Goal: Find specific page/section: Find specific page/section

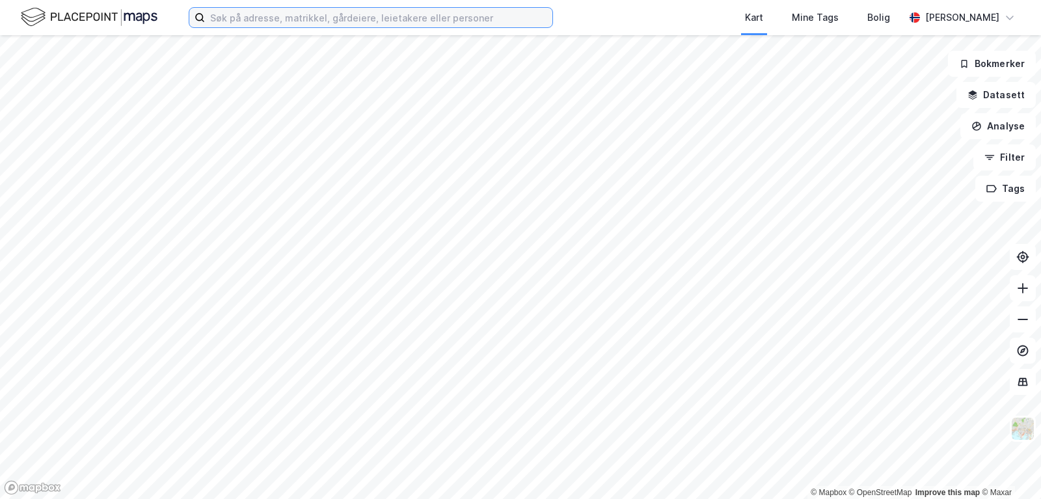
click at [312, 16] on input at bounding box center [378, 18] width 347 height 20
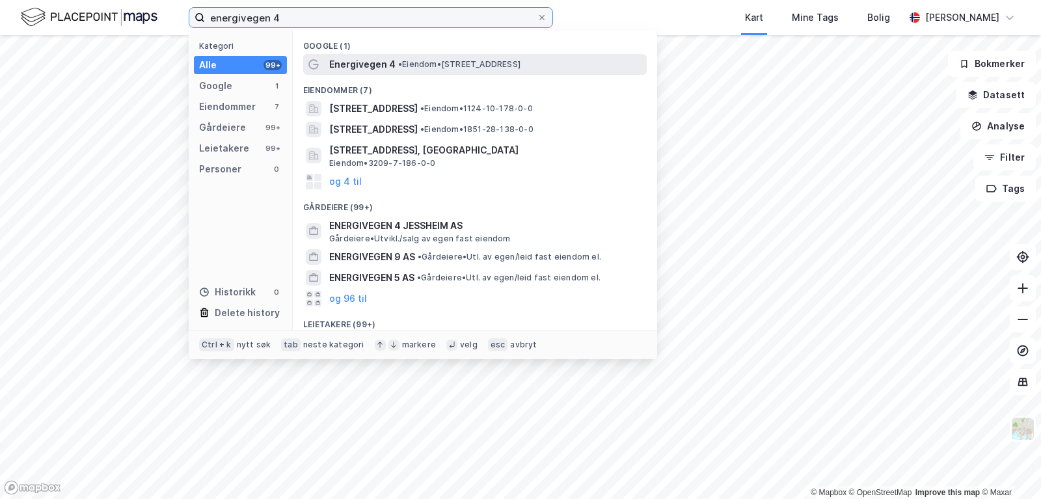
type input "energivegen 4"
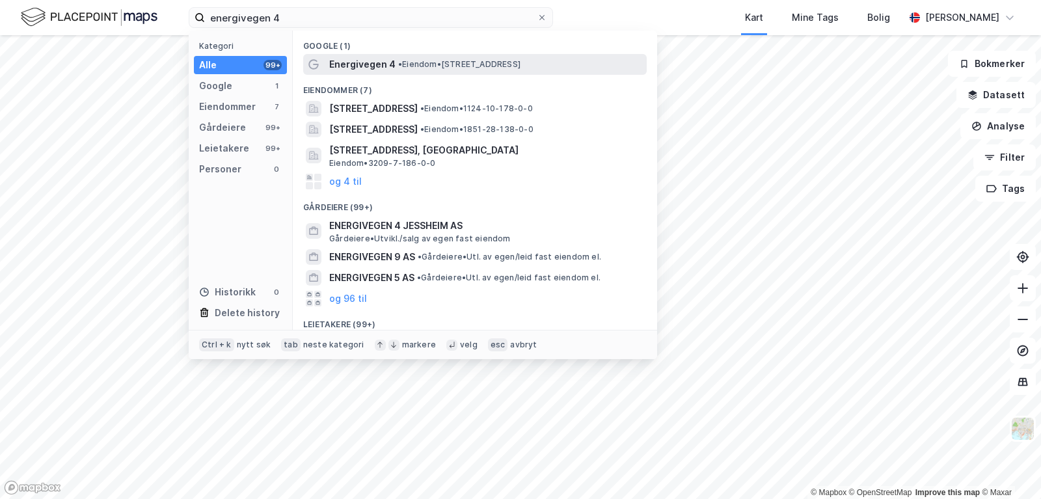
click at [345, 68] on span "Energivegen 4" at bounding box center [362, 65] width 66 height 16
